Goal: Ask a question

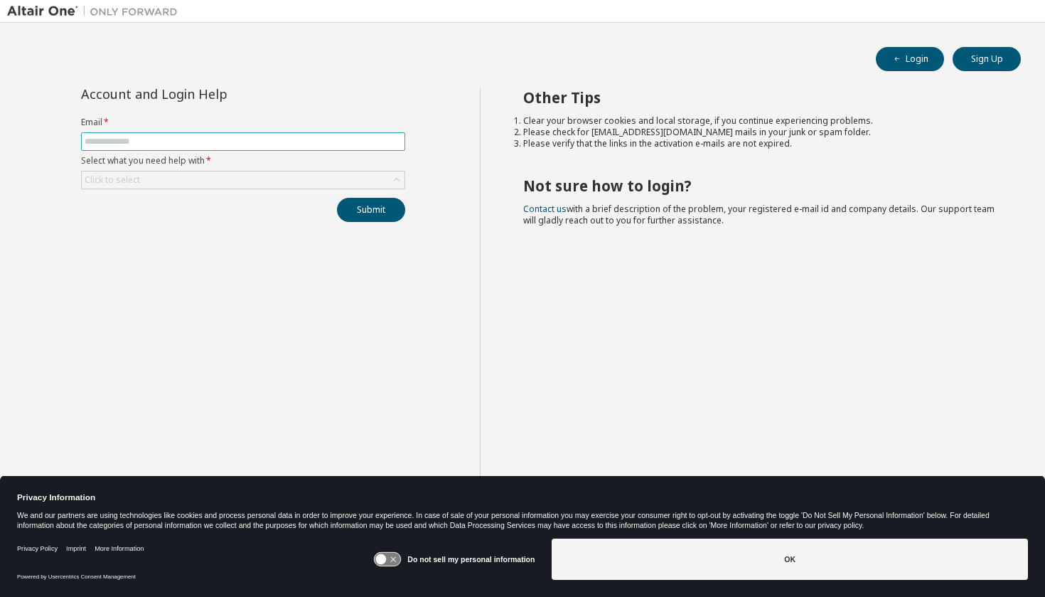
click at [212, 139] on input "text" at bounding box center [243, 141] width 317 height 11
type input "**********"
click at [393, 207] on button "Submit" at bounding box center [371, 210] width 68 height 24
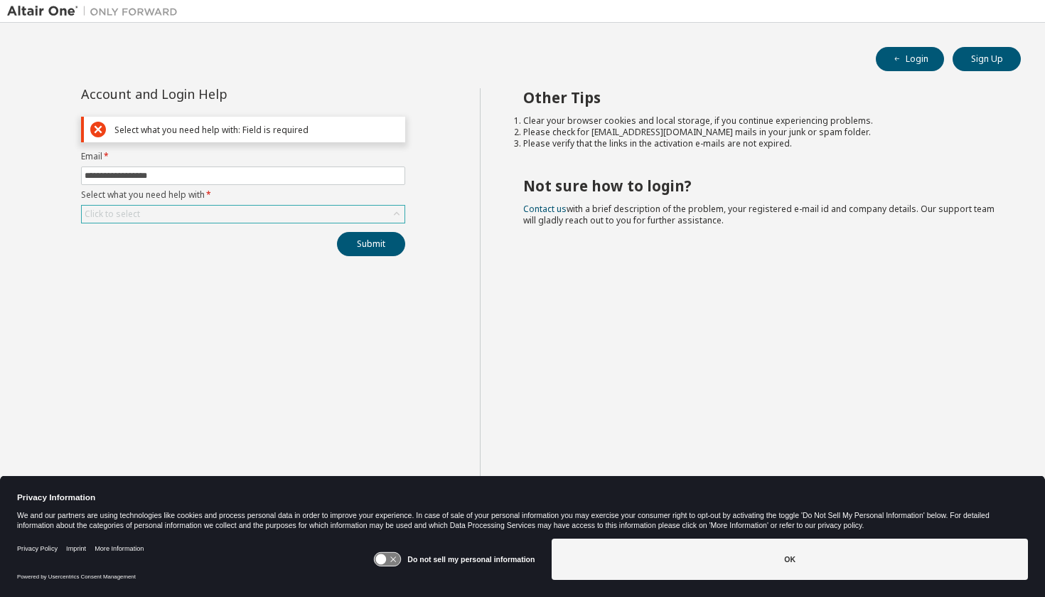
click at [203, 215] on div "Click to select" at bounding box center [243, 214] width 323 height 17
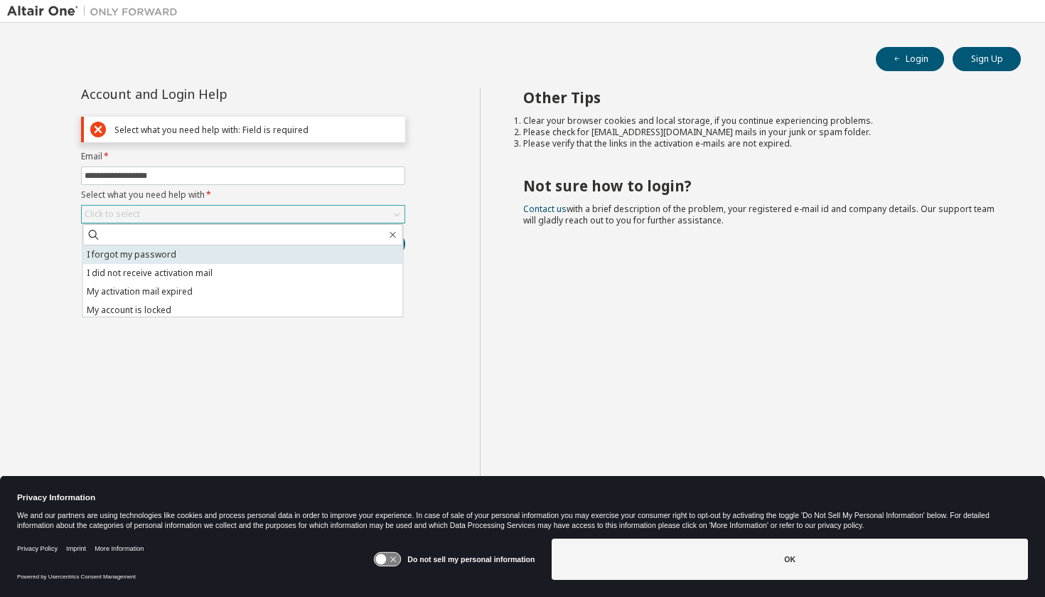
click at [160, 252] on li "I forgot my password" at bounding box center [243, 254] width 320 height 18
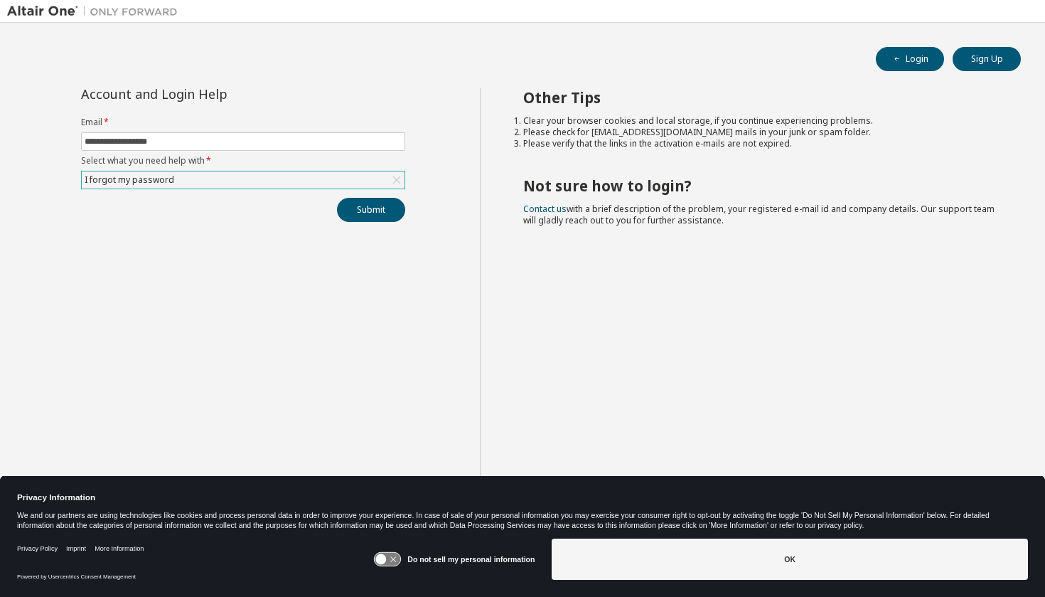
click at [407, 206] on div "**********" at bounding box center [243, 155] width 341 height 134
click at [389, 209] on button "Submit" at bounding box center [371, 210] width 68 height 24
click at [383, 212] on button "Submit" at bounding box center [371, 210] width 68 height 24
click at [389, 555] on icon at bounding box center [388, 560] width 26 height 14
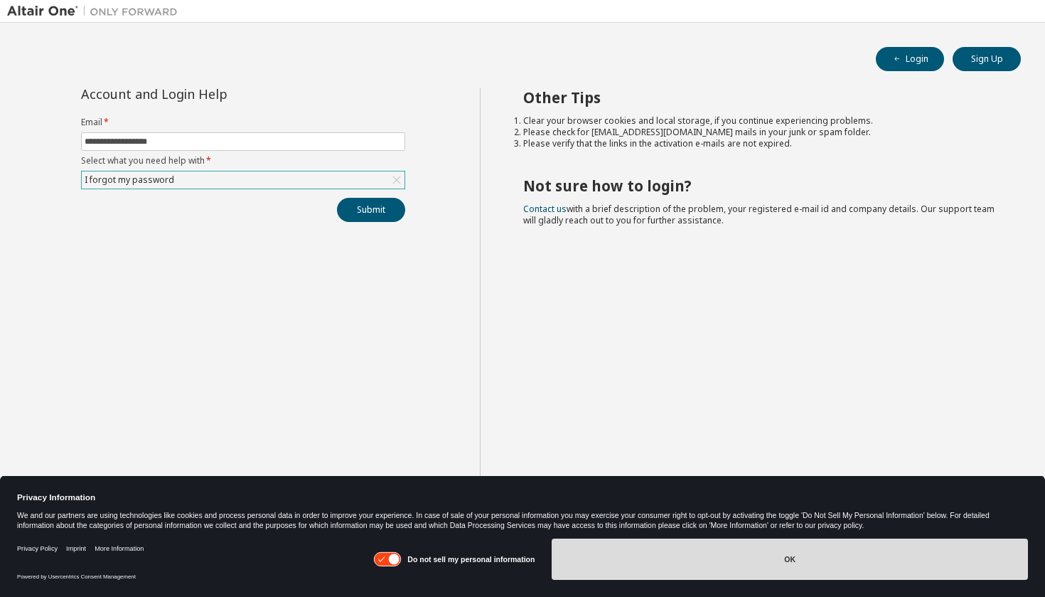
click at [623, 546] on button "OK" at bounding box center [790, 558] width 476 height 41
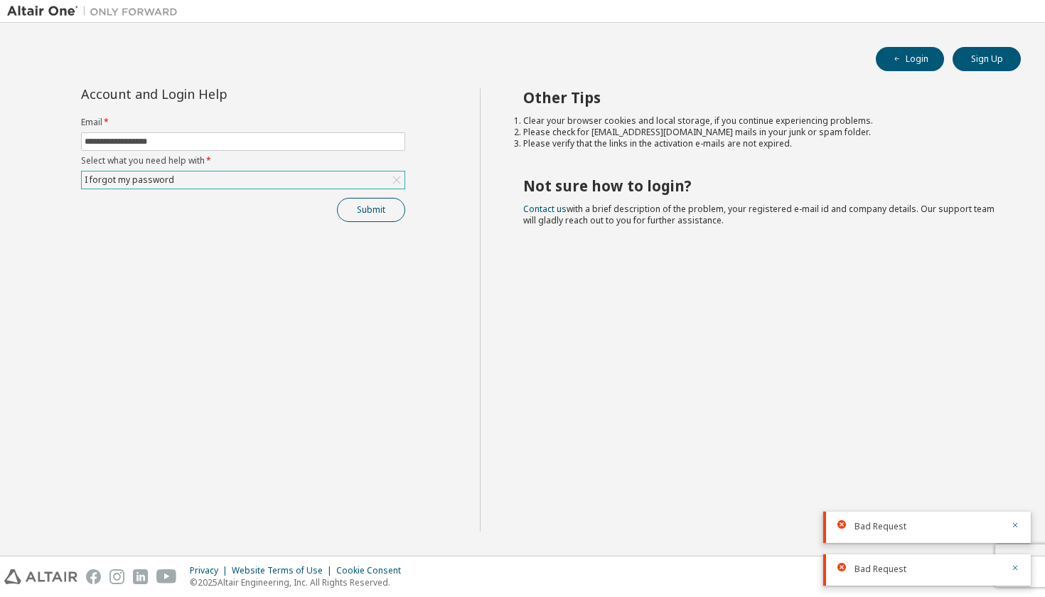
click at [375, 215] on button "Submit" at bounding box center [371, 210] width 68 height 24
